Goal: Communication & Community: Answer question/provide support

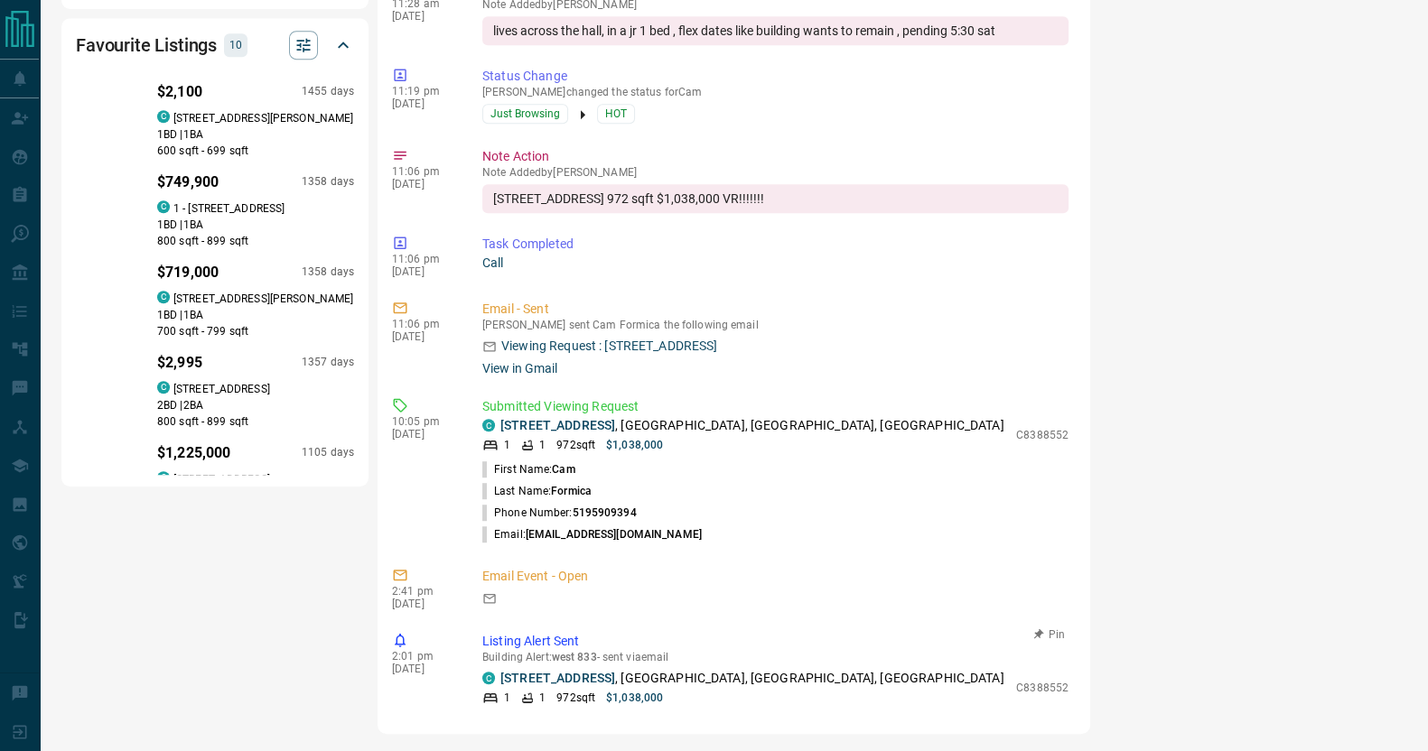
scroll to position [2805, 0]
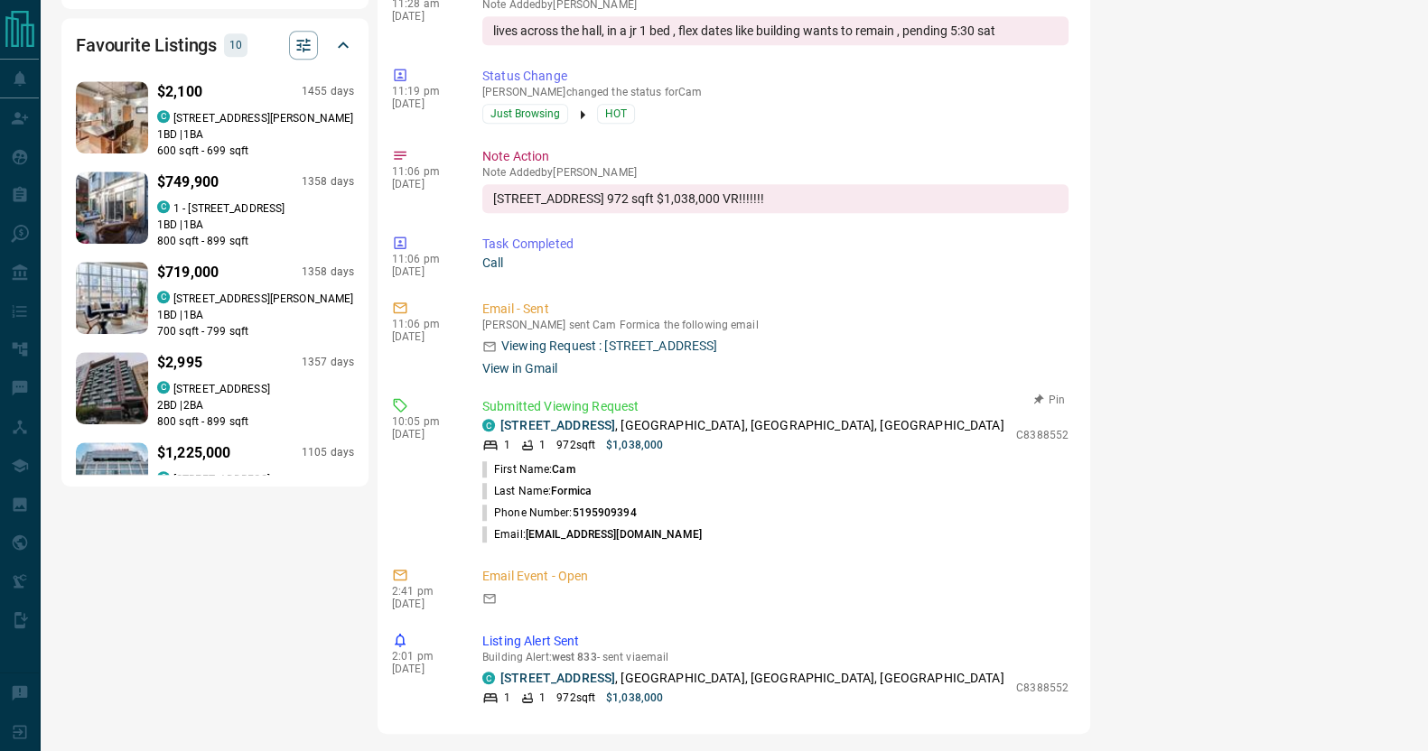
click at [686, 524] on li "Email: [EMAIL_ADDRESS][DOMAIN_NAME]" at bounding box center [775, 535] width 586 height 22
drag, startPoint x: 649, startPoint y: 486, endPoint x: 538, endPoint y: 495, distance: 111.4
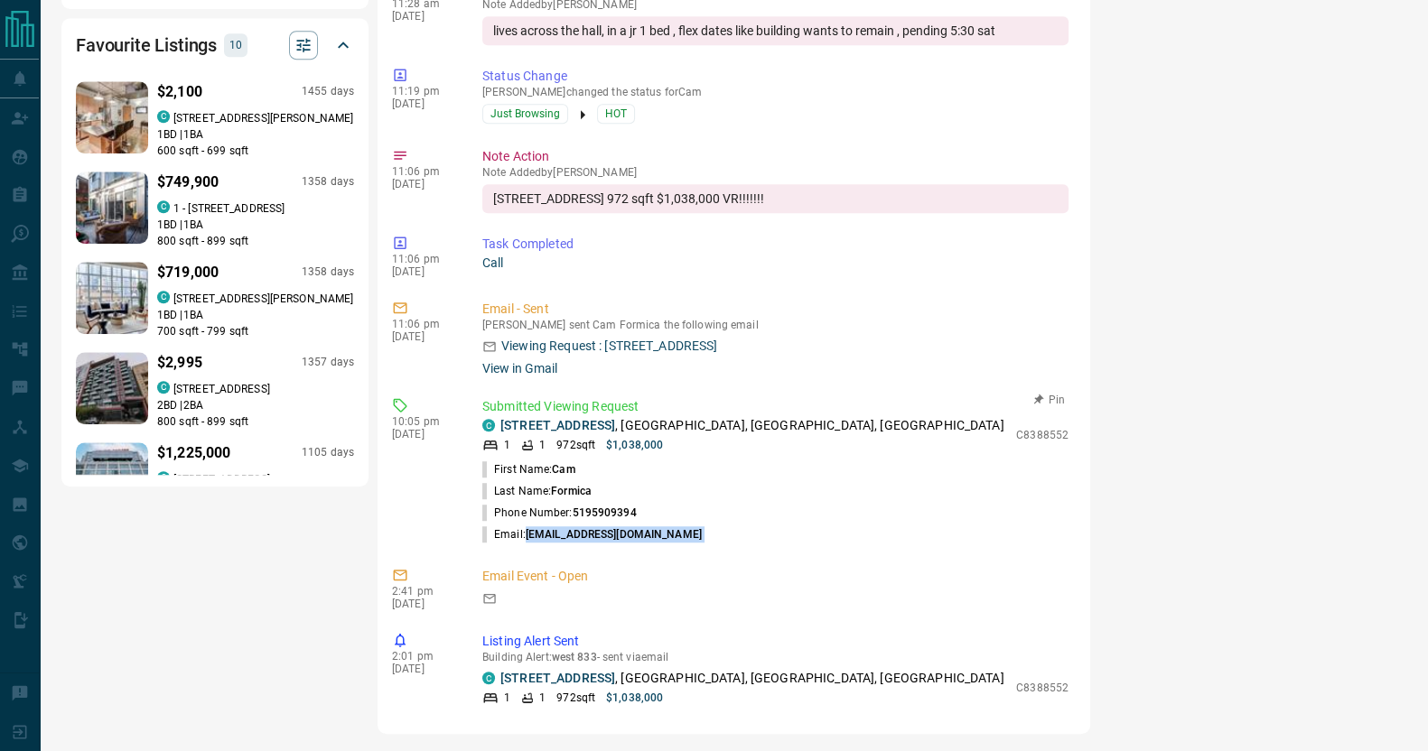
click at [538, 495] on div "10:05 pm [DATE] Submitted Viewing Request C [STREET_ADDRESS] 1 1 972 sqft $1,03…" at bounding box center [734, 471] width 684 height 159
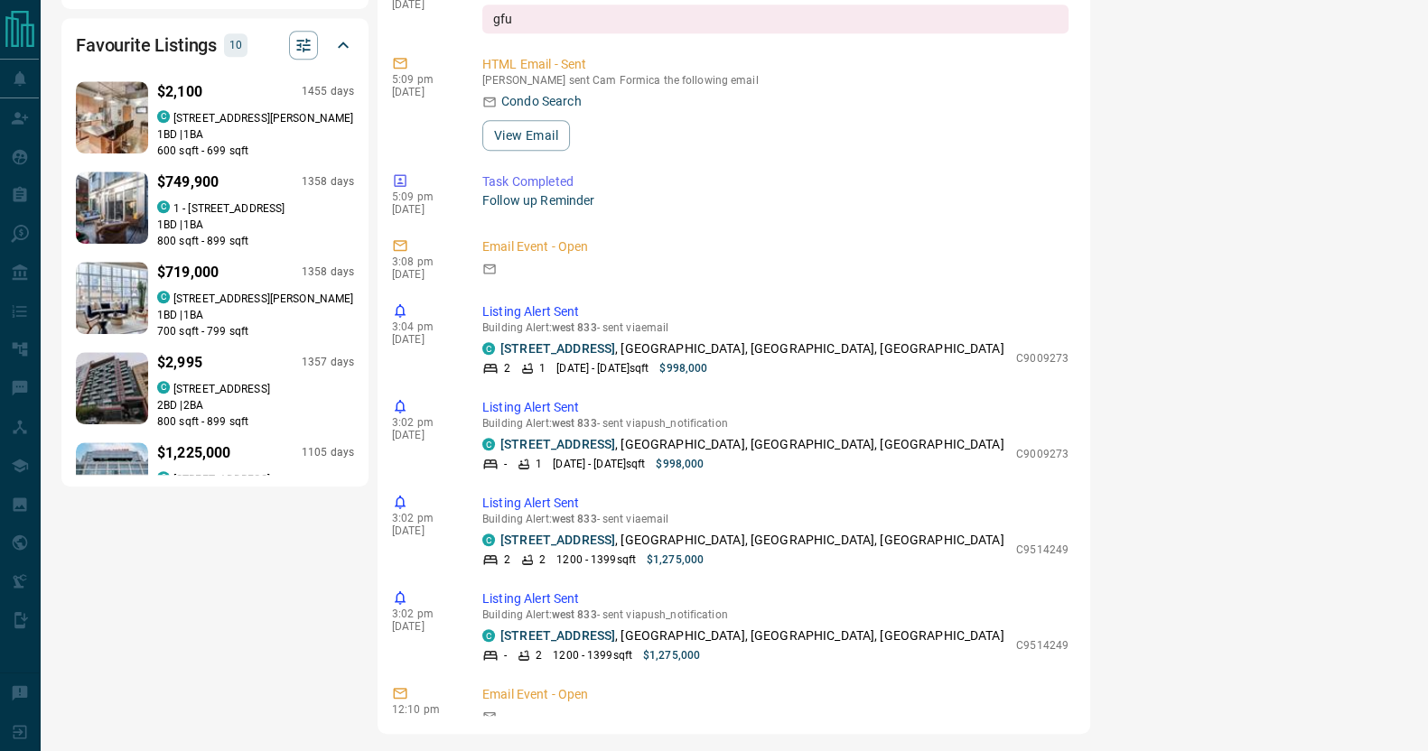
scroll to position [0, 0]
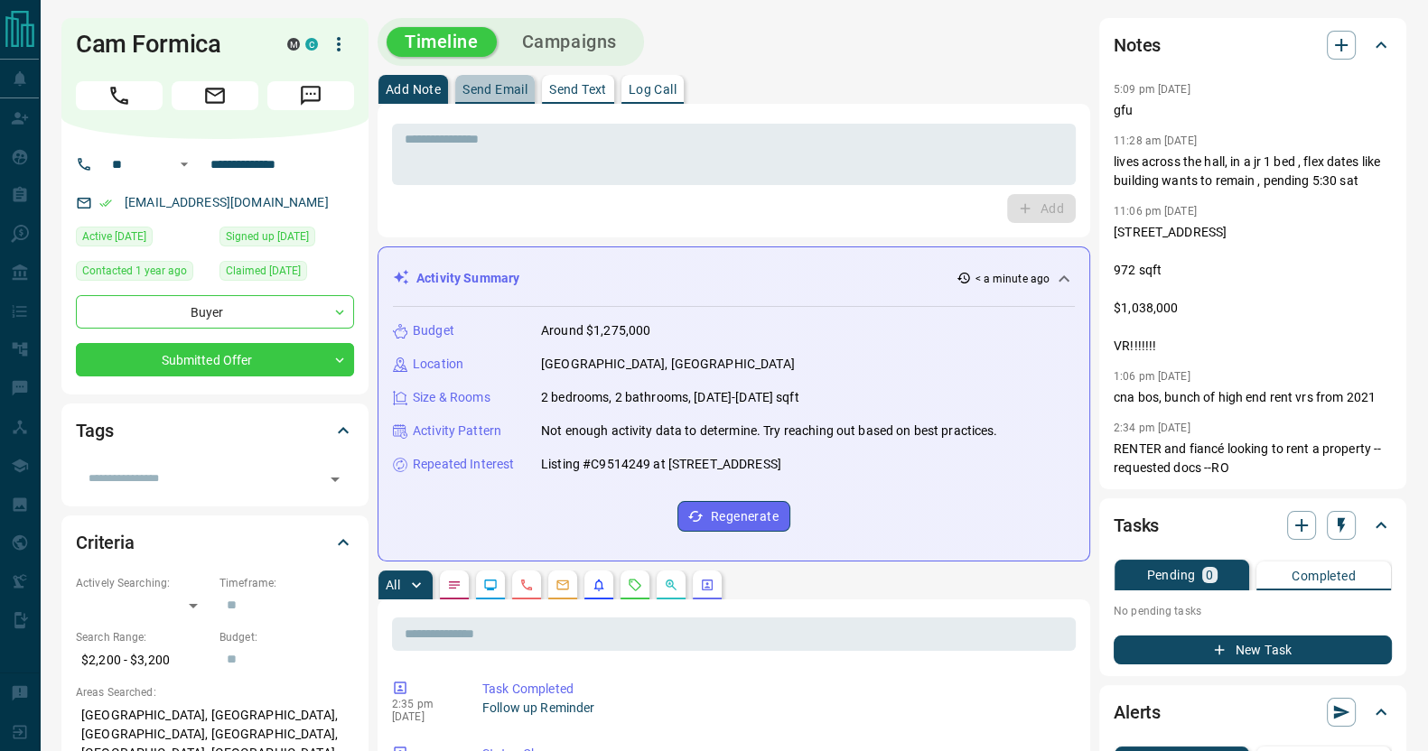
drag, startPoint x: 494, startPoint y: 90, endPoint x: 493, endPoint y: 110, distance: 19.9
click at [494, 90] on p "Send Email" at bounding box center [494, 89] width 65 height 13
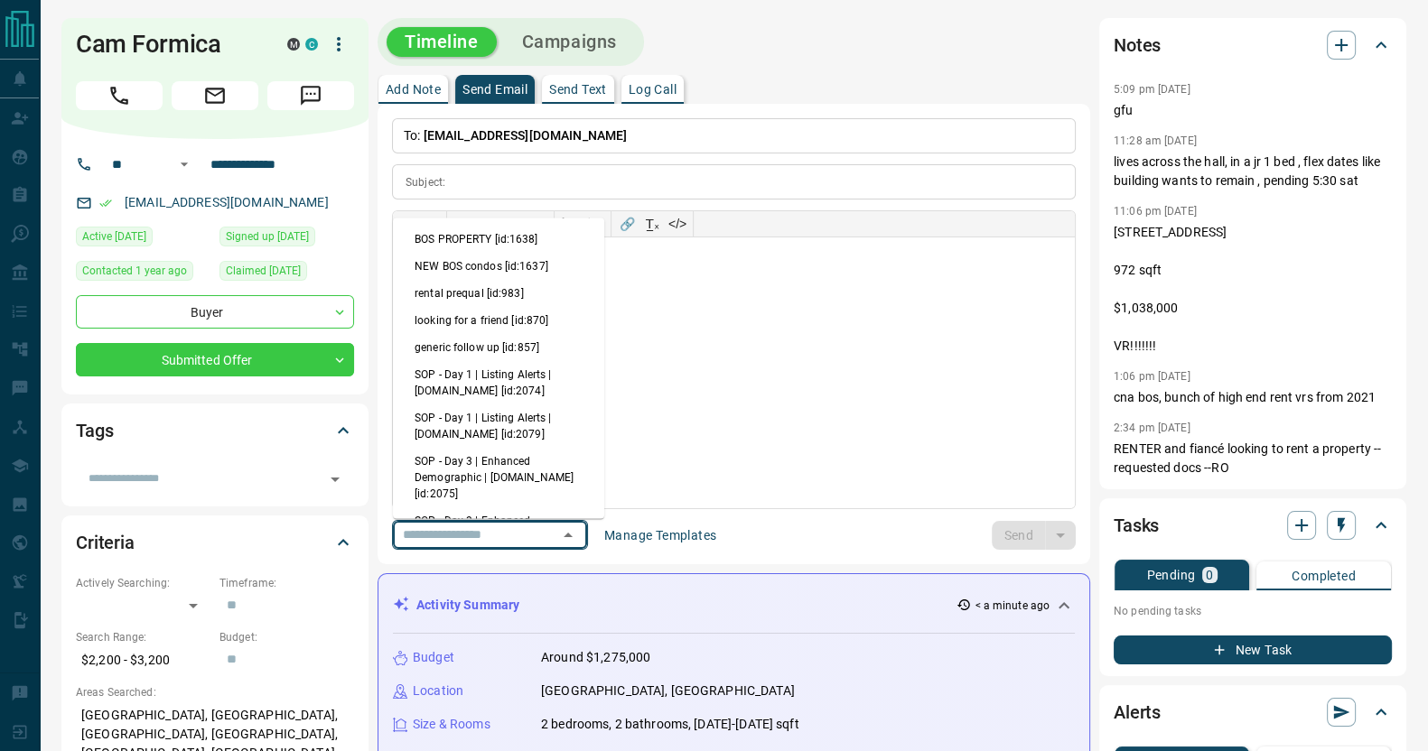
click at [488, 526] on input "text" at bounding box center [464, 535] width 137 height 23
drag, startPoint x: 501, startPoint y: 320, endPoint x: 500, endPoint y: 340, distance: 20.8
click at [500, 340] on li "generic follow up [id:857]" at bounding box center [498, 347] width 211 height 27
type input "**********"
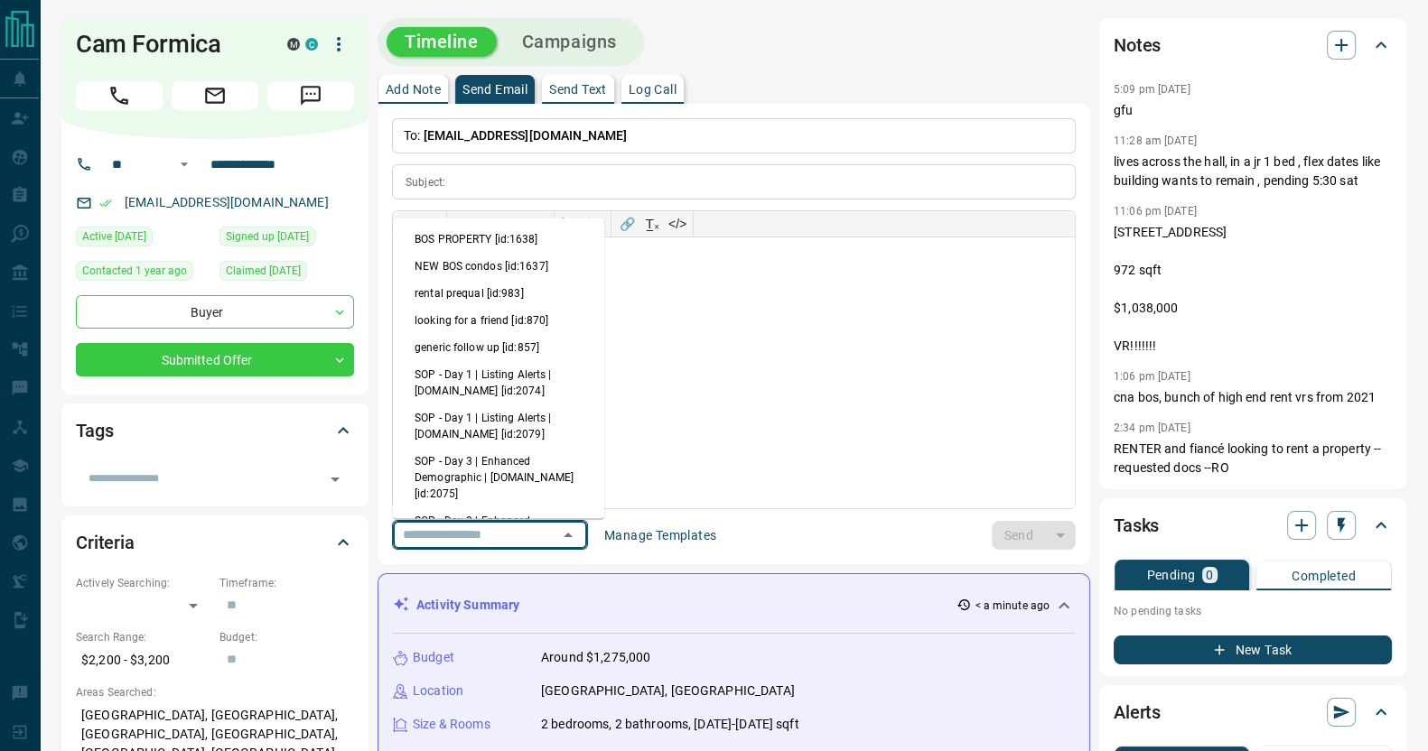
type input "**********"
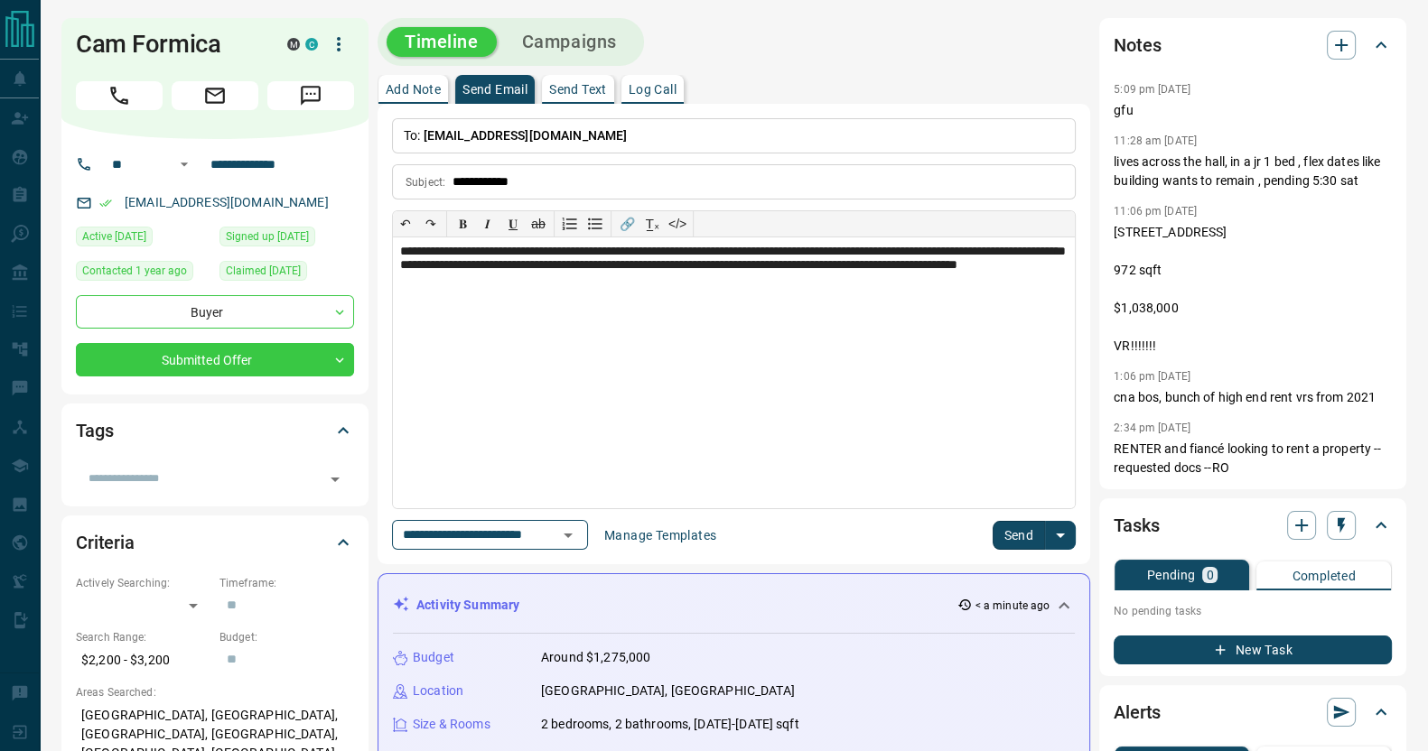
click at [1003, 530] on button "Send" at bounding box center [1018, 535] width 53 height 29
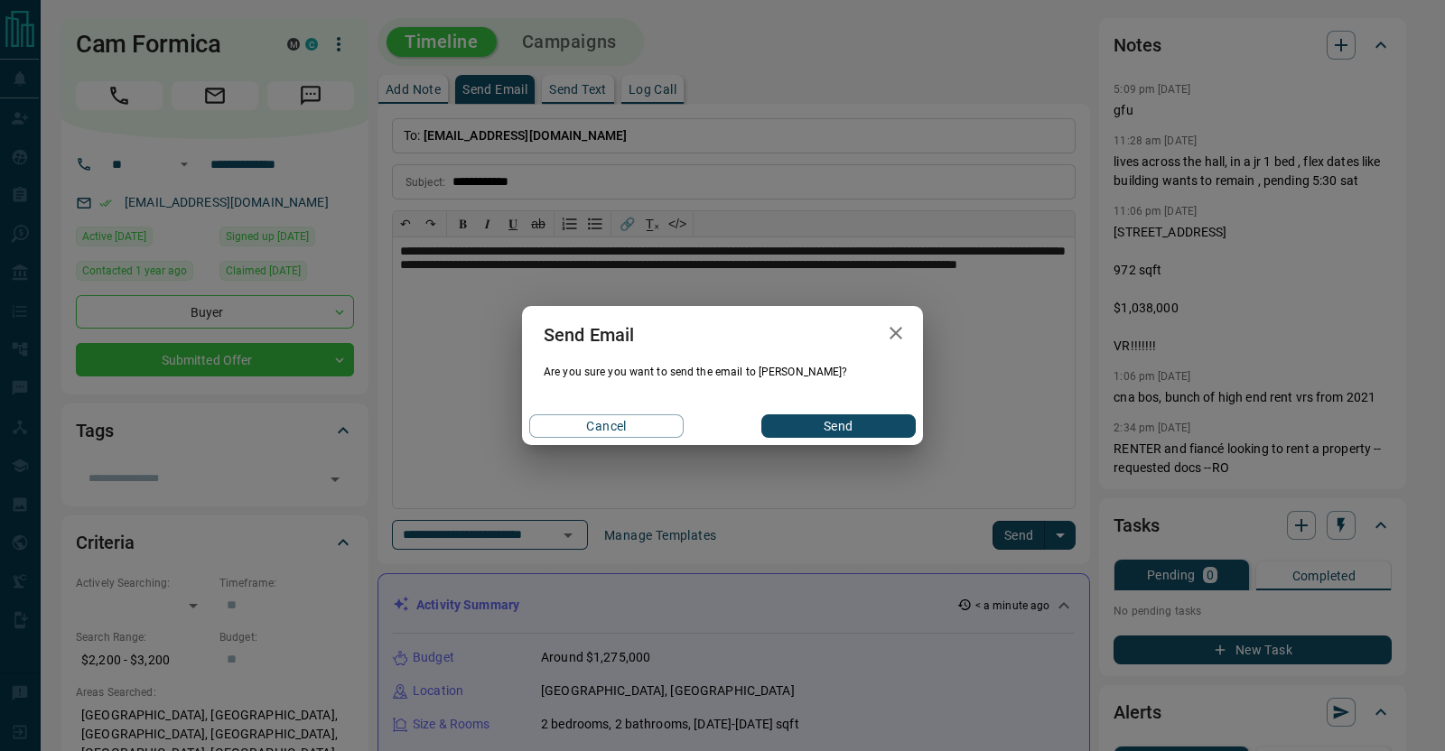
click at [886, 429] on button "Send" at bounding box center [838, 425] width 154 height 23
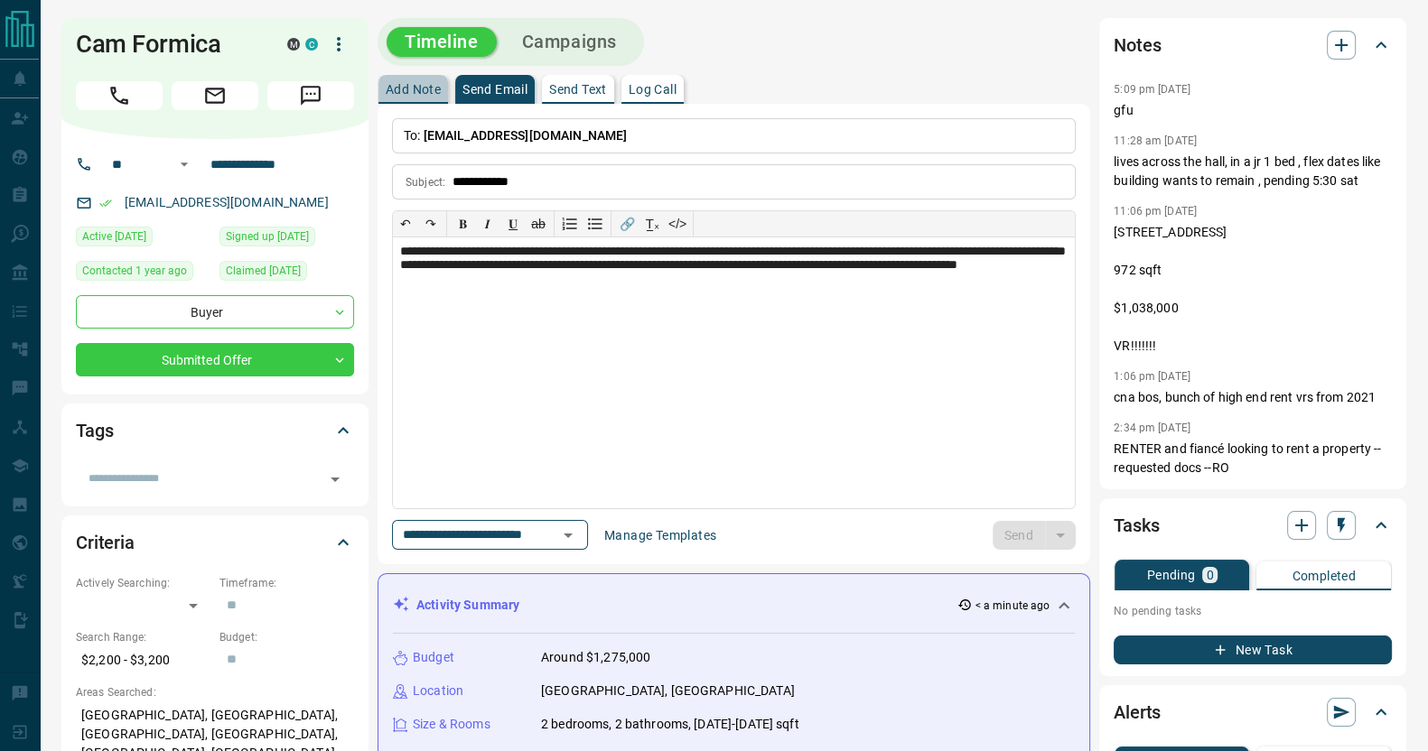
click at [416, 96] on p "Add Note" at bounding box center [413, 89] width 55 height 13
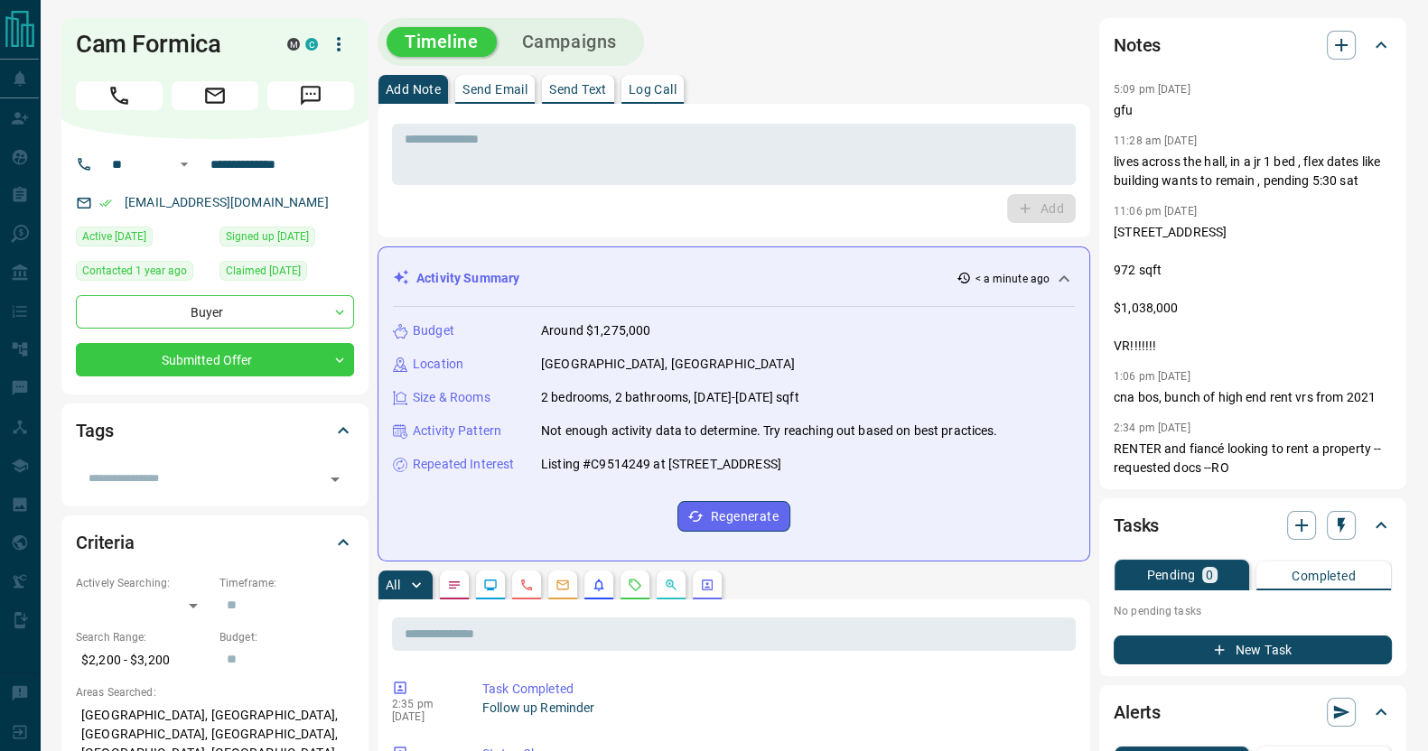
click at [524, 248] on div "Activity Summary < a minute ago Budget Around $1,275,000 Location [GEOGRAPHIC_D…" at bounding box center [733, 404] width 713 height 315
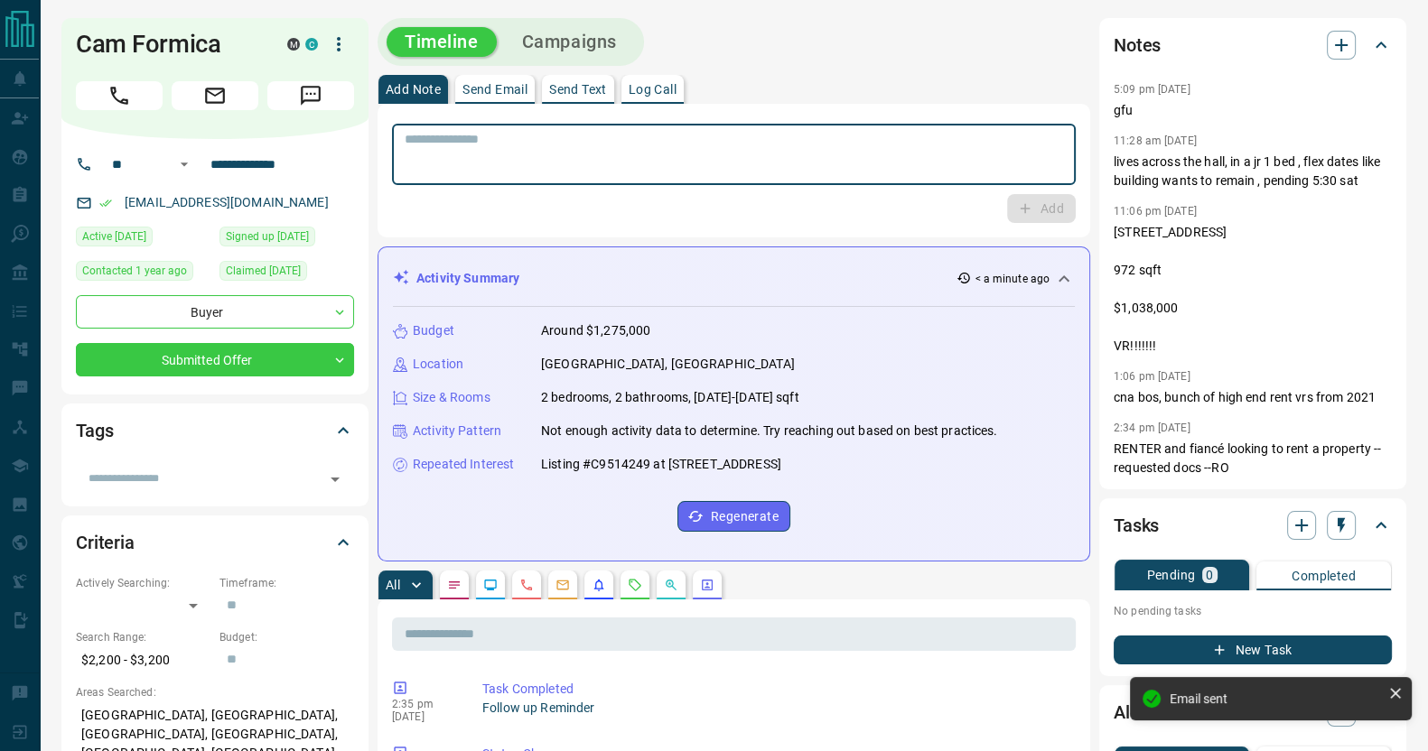
click at [544, 161] on textarea at bounding box center [734, 155] width 658 height 46
type textarea "***"
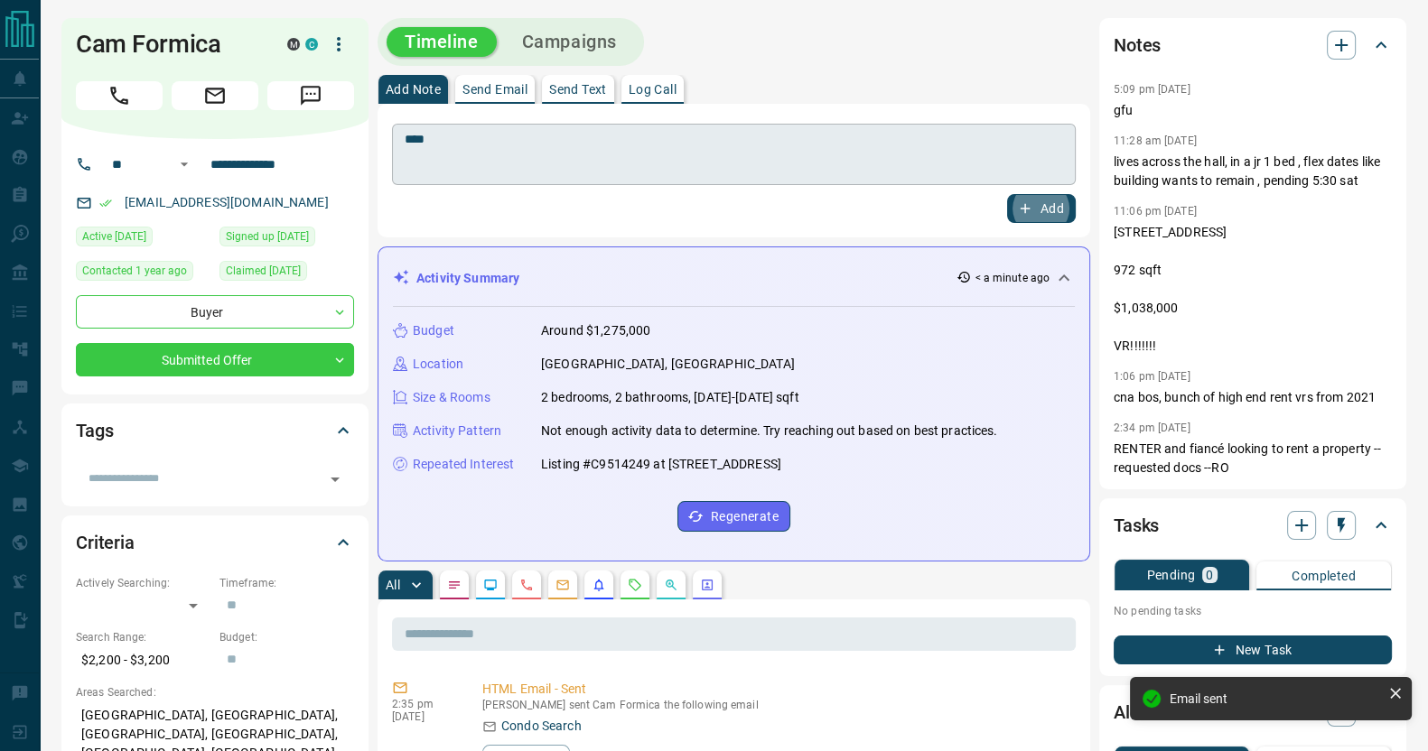
click at [1007, 194] on button "Add" at bounding box center [1041, 208] width 69 height 29
